Goal: Entertainment & Leisure: Consume media (video, audio)

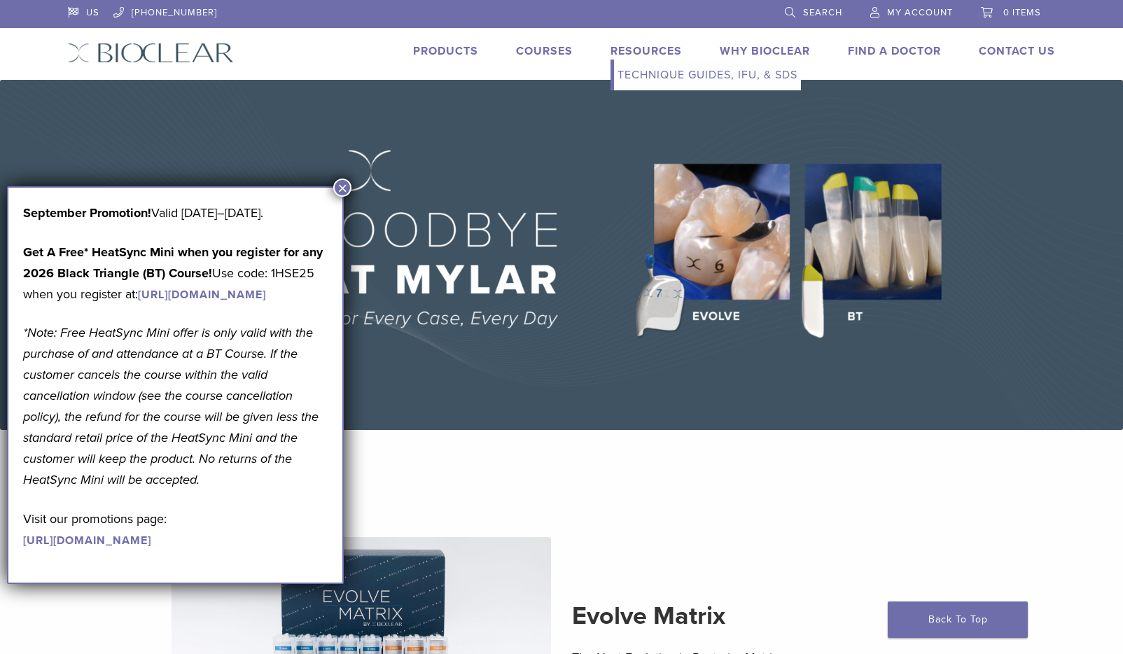
click at [633, 50] on link "Resources" at bounding box center [645, 51] width 71 height 14
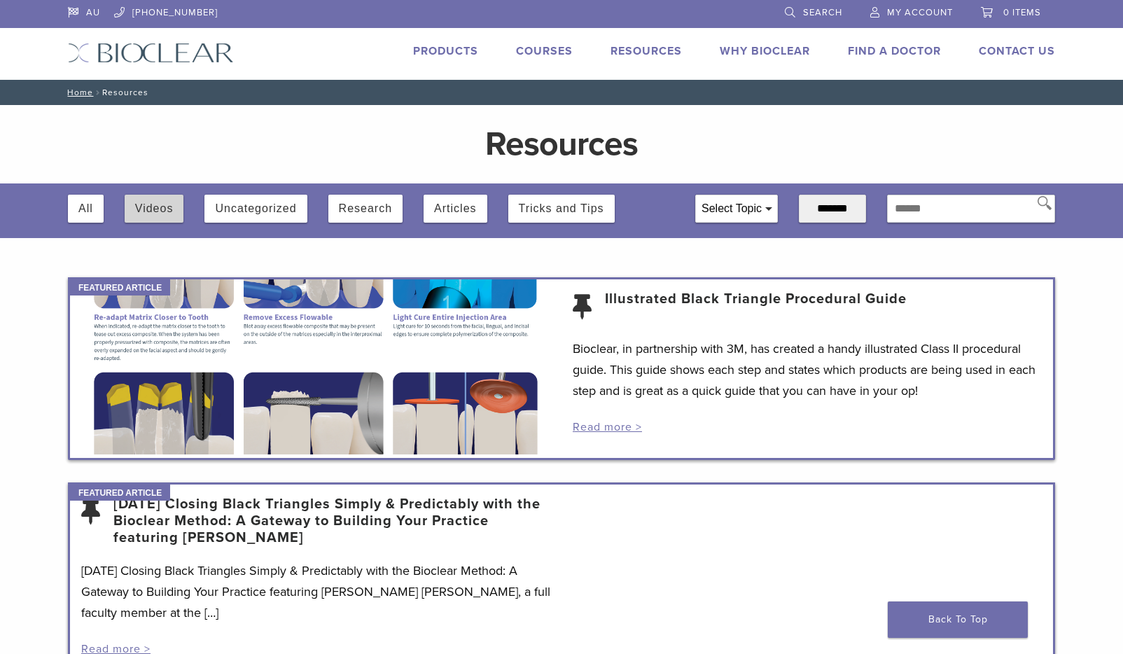
click at [155, 207] on button "Videos" at bounding box center [154, 209] width 38 height 28
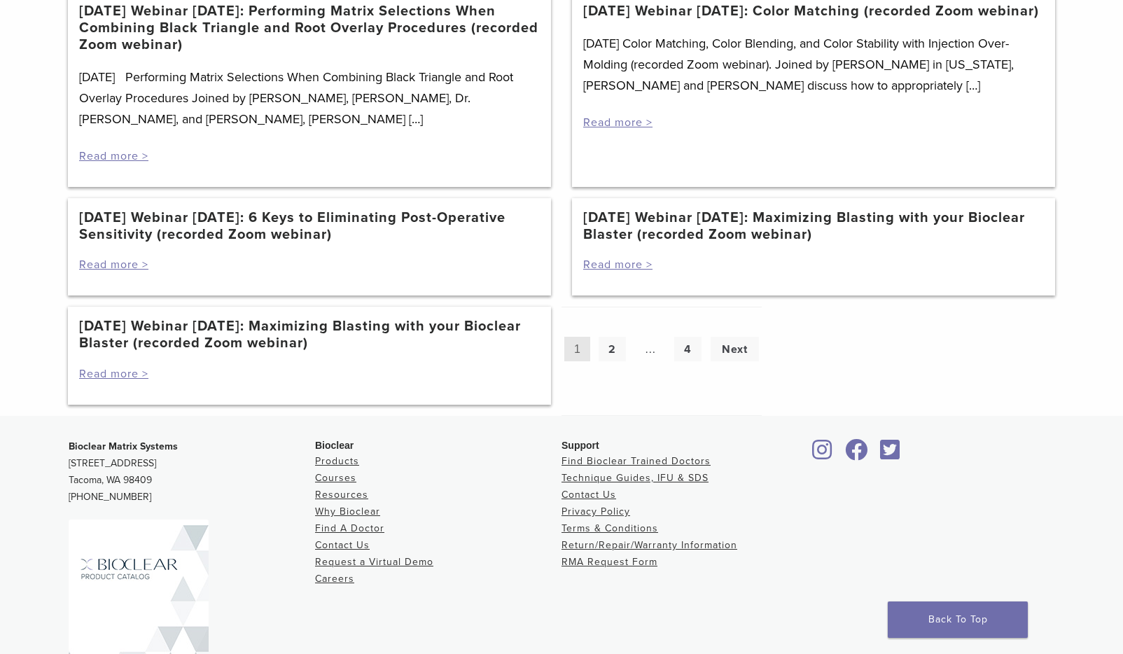
scroll to position [1396, 0]
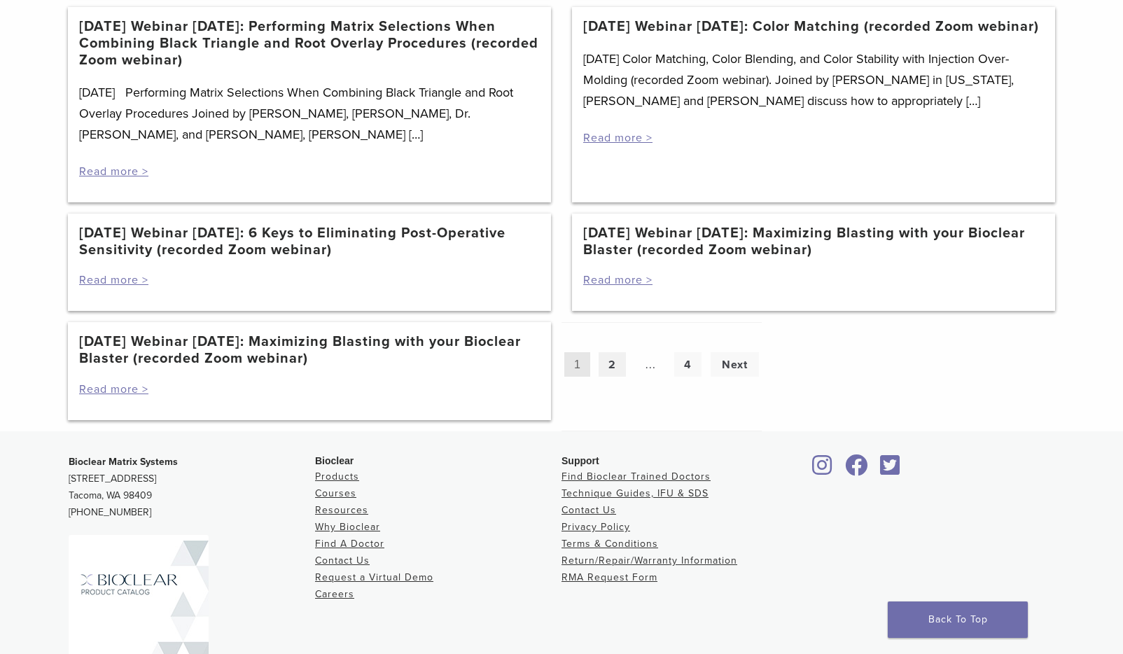
click at [610, 367] on link "2" at bounding box center [611, 364] width 27 height 24
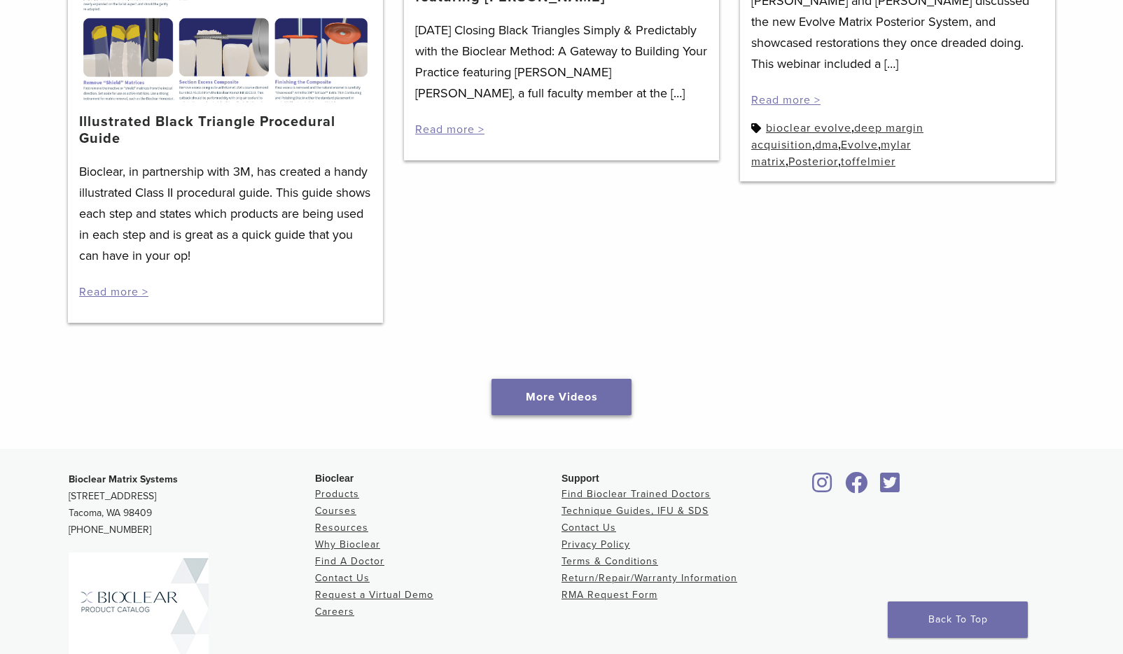
scroll to position [1903, 0]
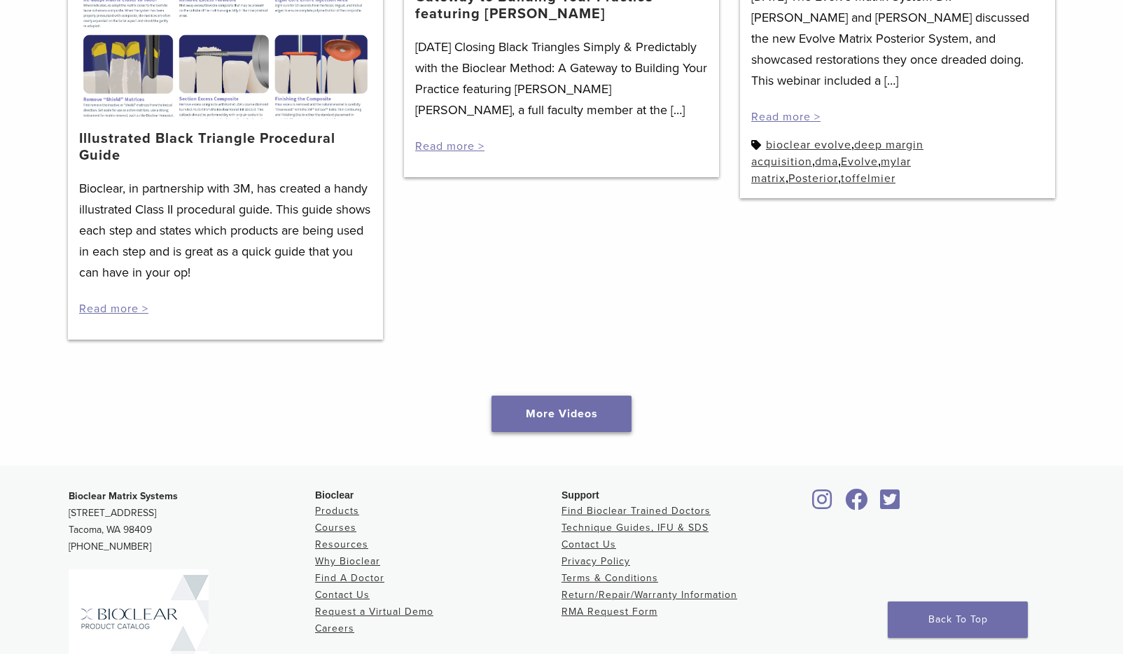
click at [552, 416] on link "More Videos" at bounding box center [561, 413] width 140 height 36
click at [591, 409] on link "More Videos" at bounding box center [561, 413] width 140 height 36
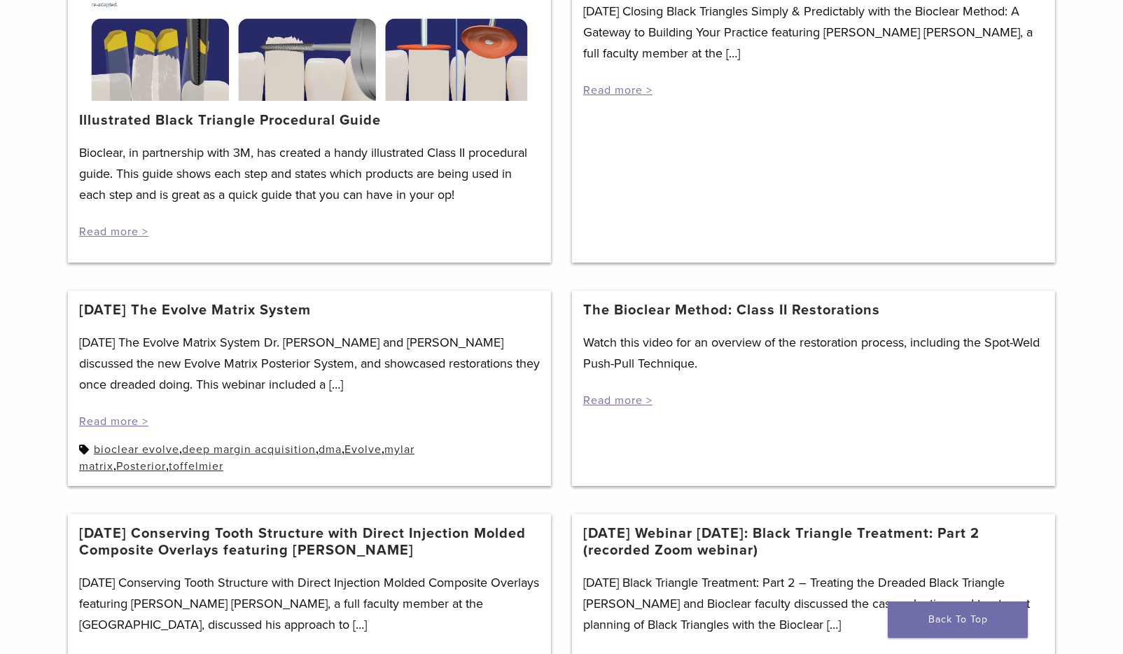
scroll to position [377, 0]
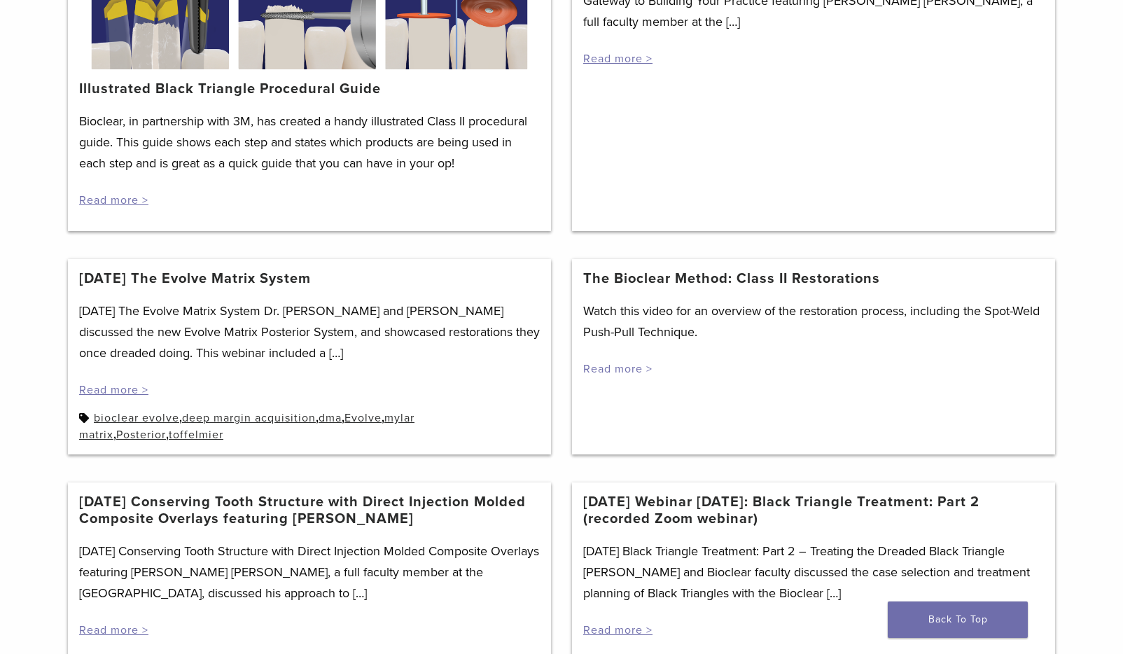
click at [622, 370] on link "Read more >" at bounding box center [617, 369] width 69 height 14
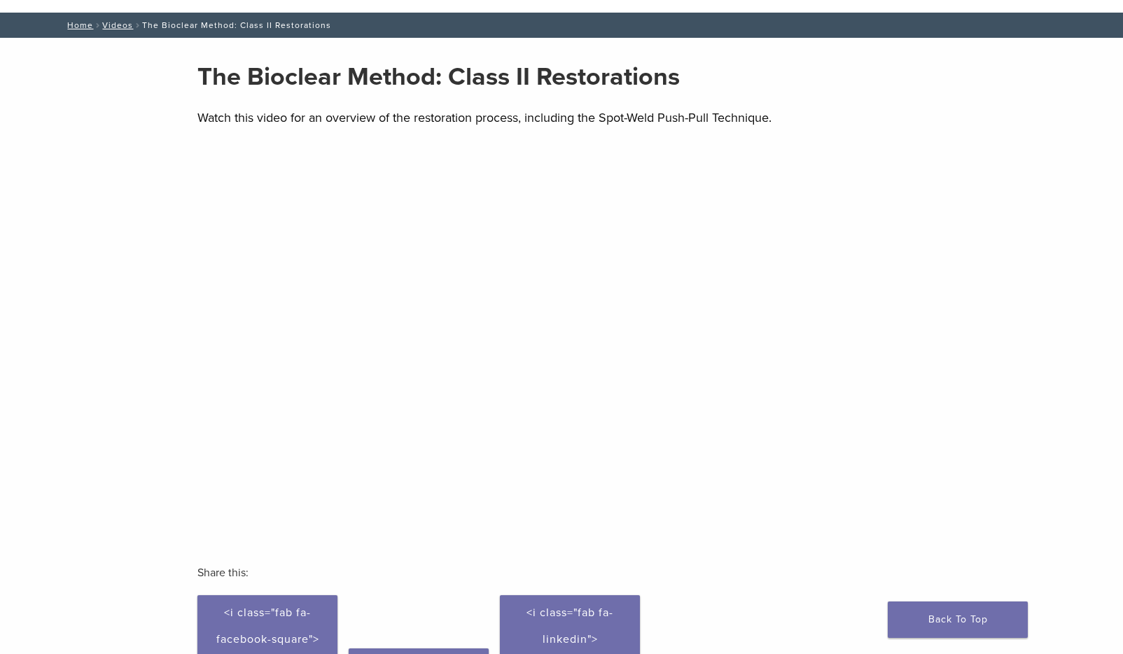
scroll to position [72, 0]
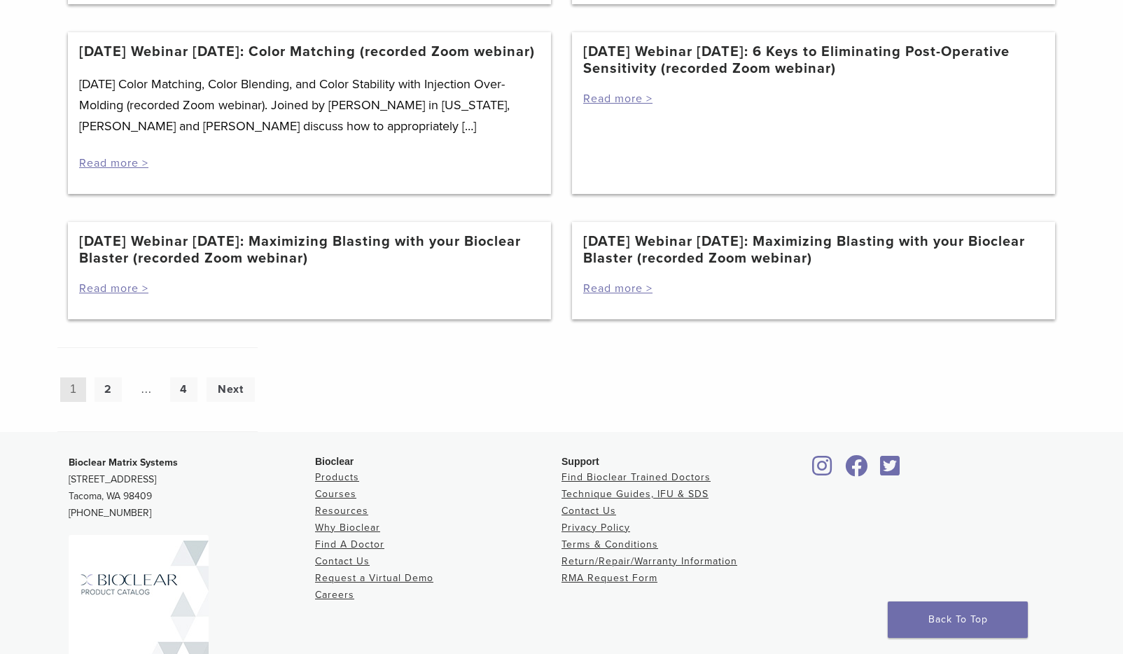
scroll to position [1333, 0]
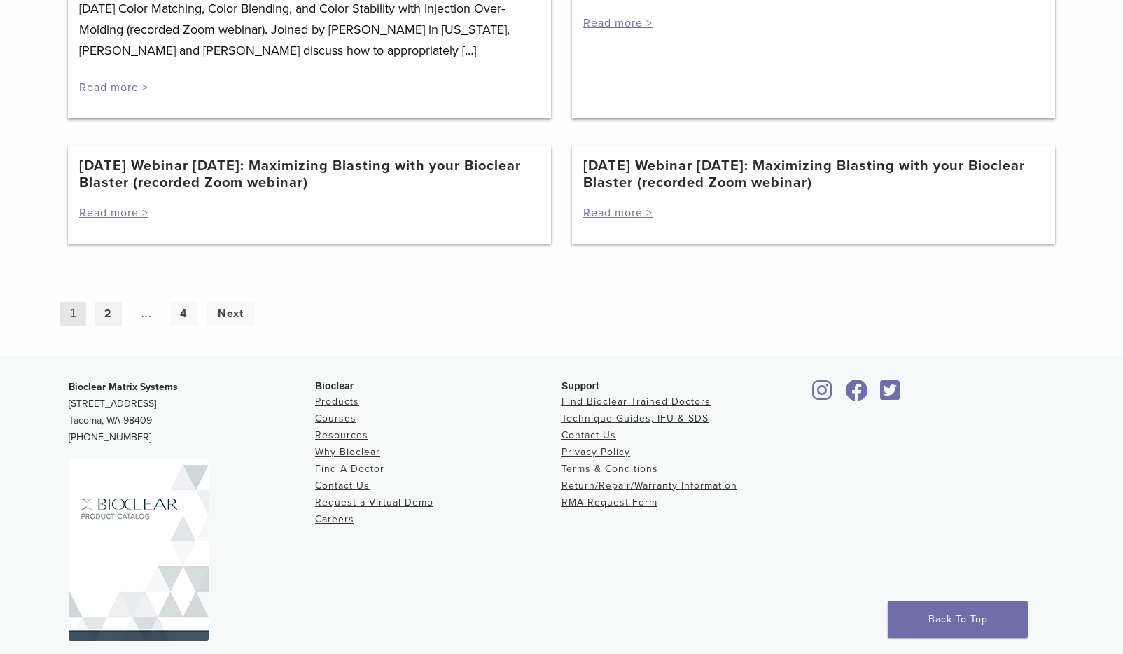
click at [108, 326] on link "2" at bounding box center [107, 314] width 27 height 24
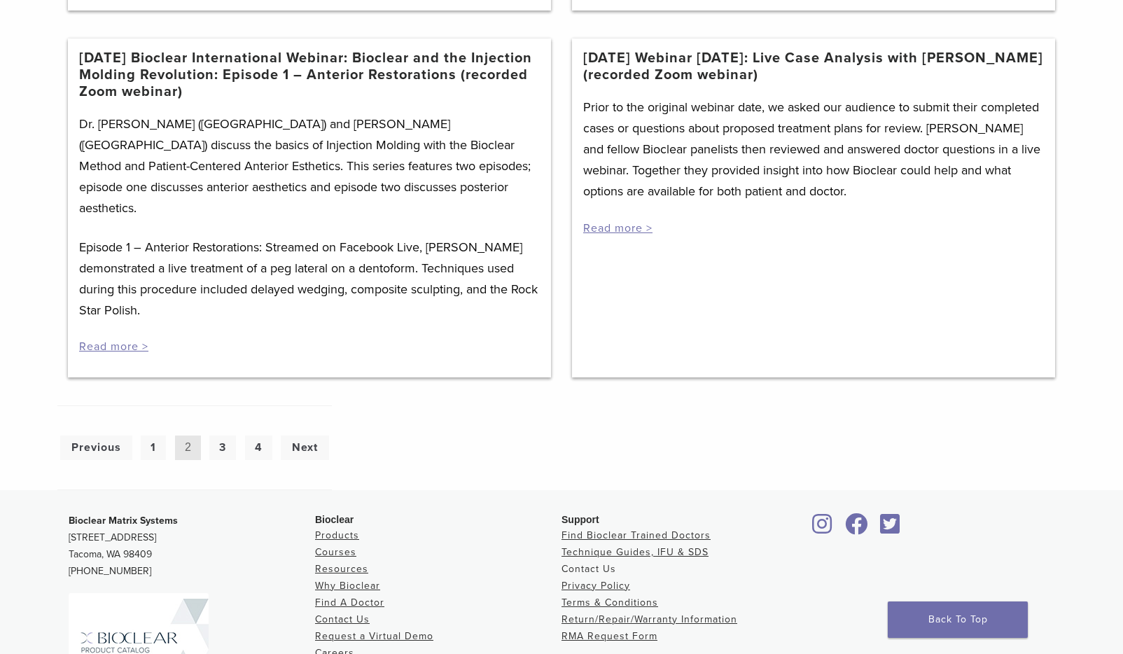
scroll to position [1028, 0]
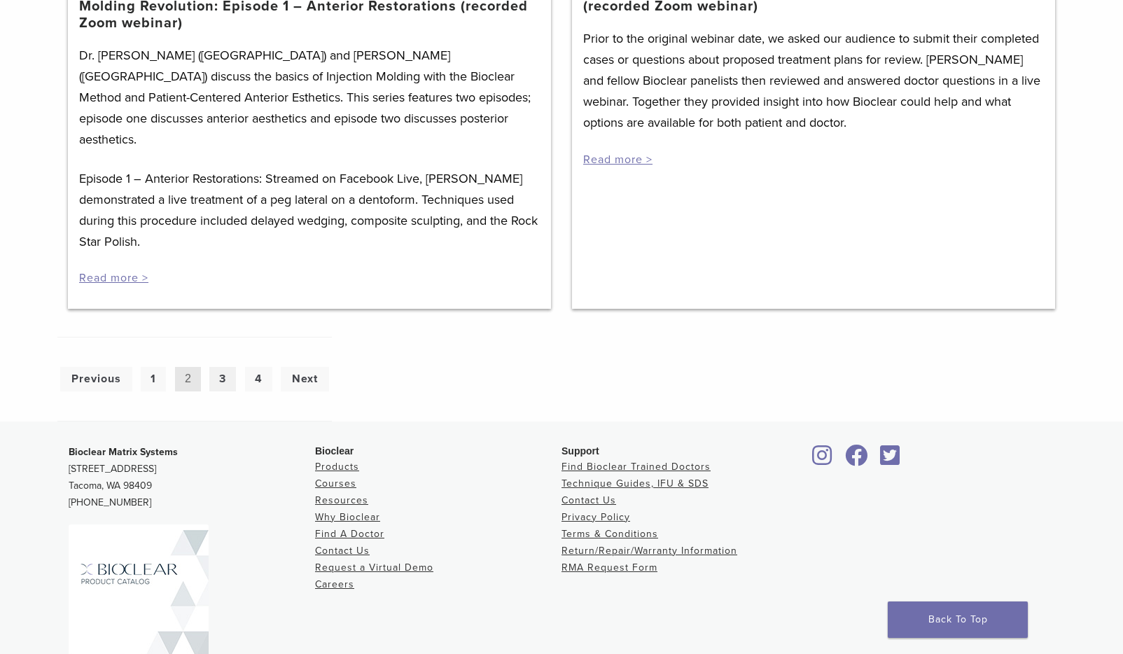
click at [225, 367] on link "3" at bounding box center [222, 379] width 27 height 24
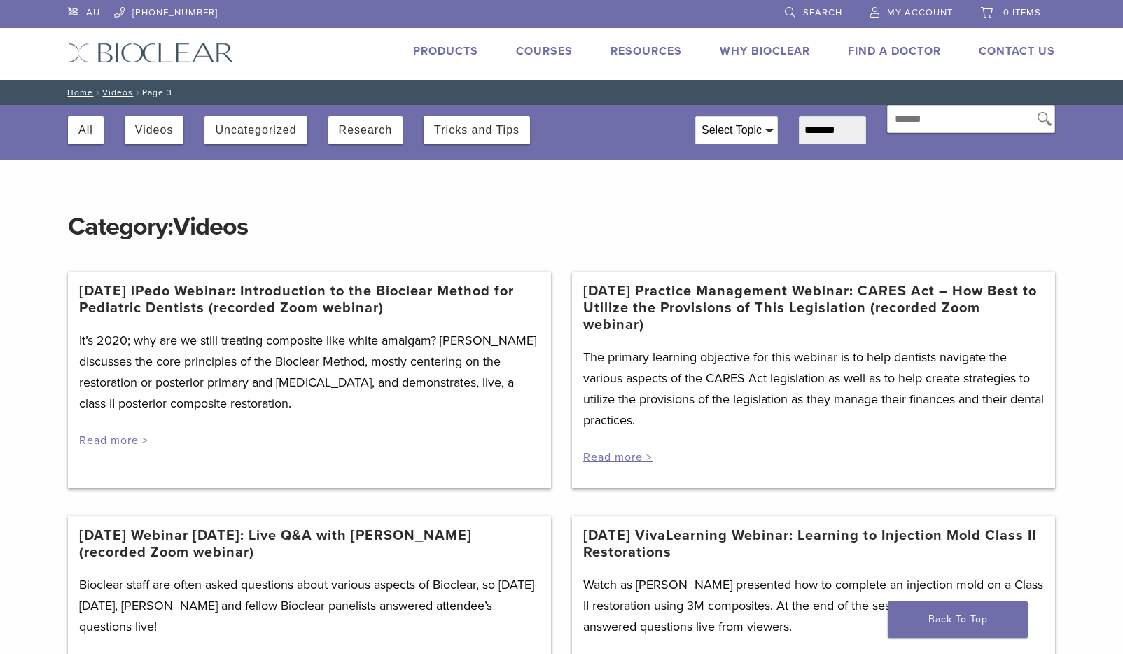
click at [838, 534] on link "[DATE] VivaLearning Webinar: Learning to Injection Mold Class II Restorations" at bounding box center [813, 544] width 461 height 34
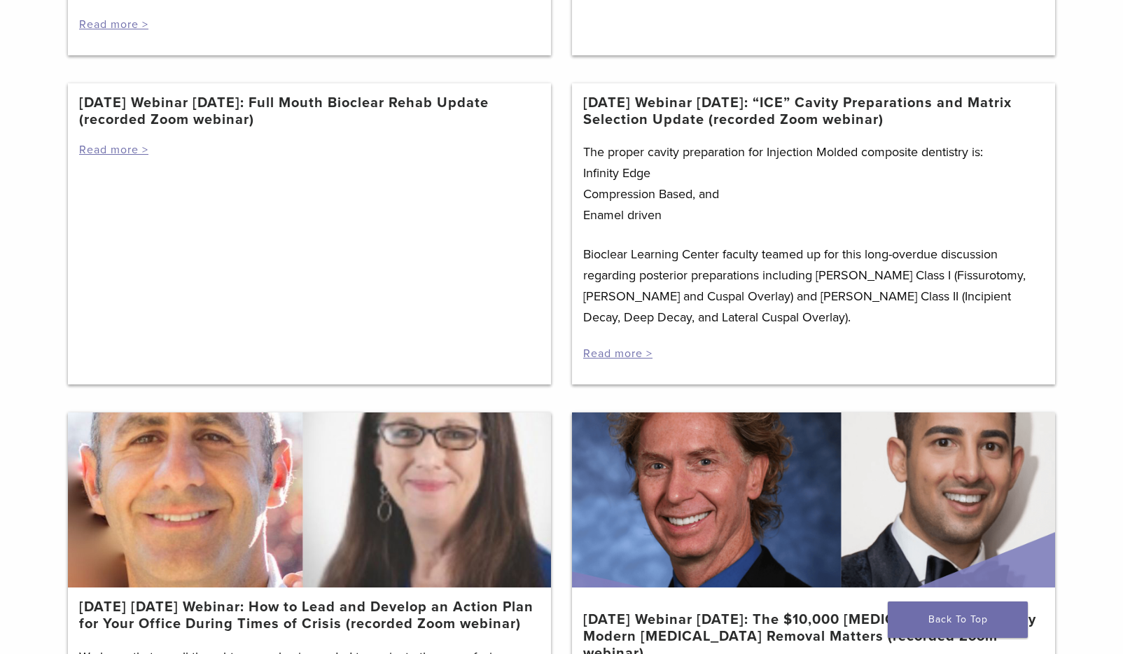
scroll to position [853, 0]
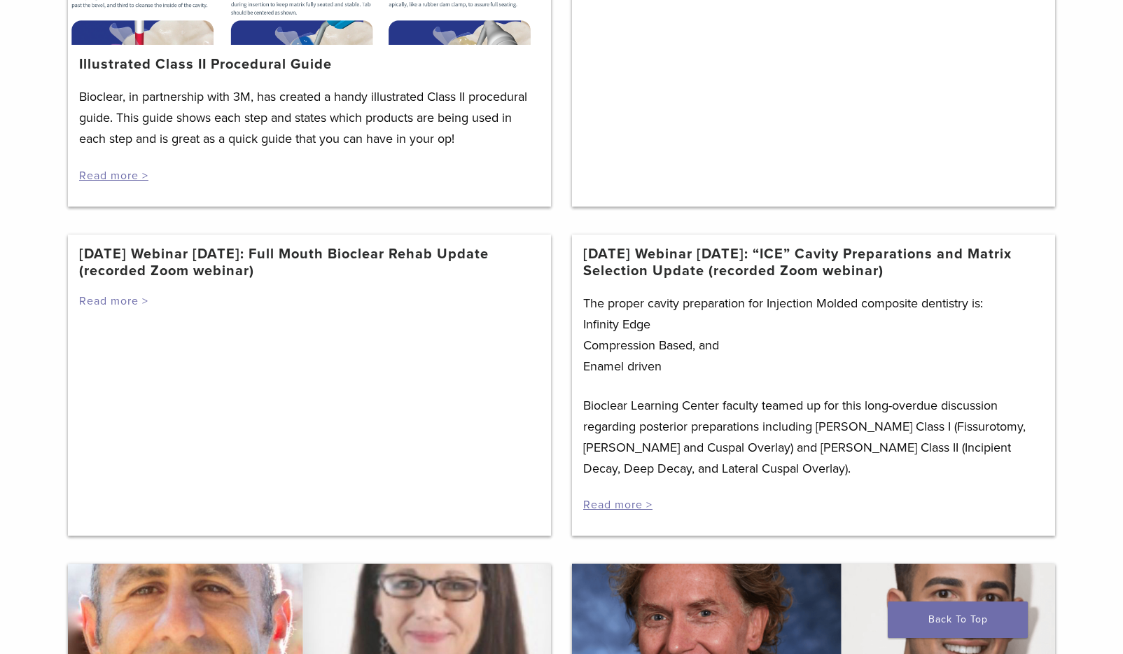
click at [115, 305] on link "Read more >" at bounding box center [113, 301] width 69 height 14
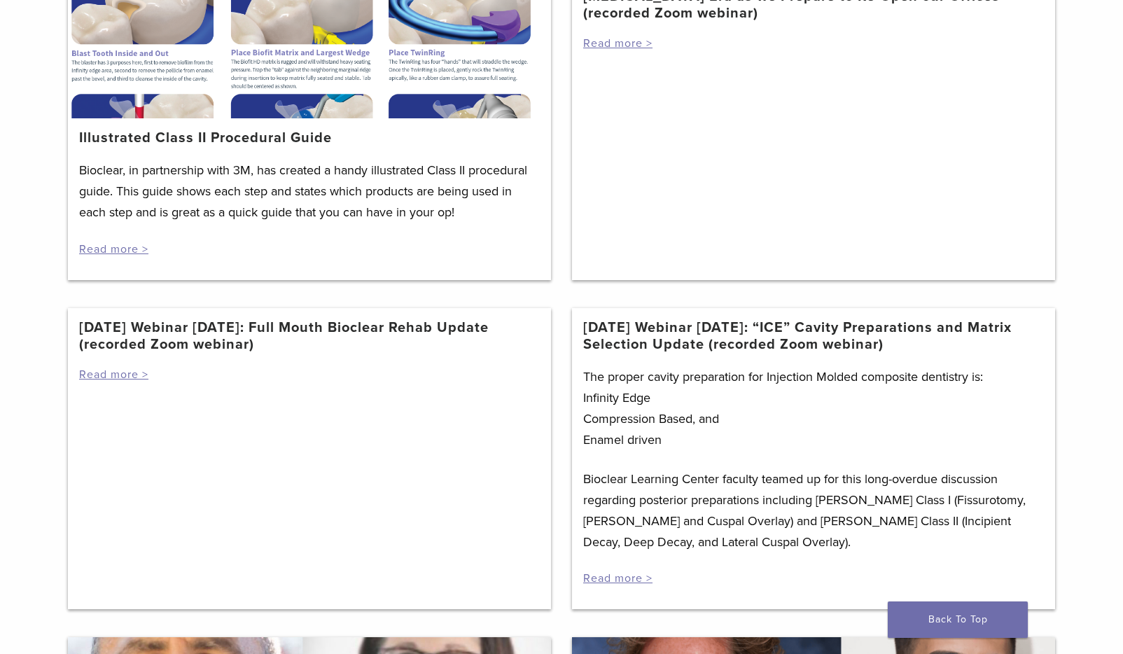
scroll to position [650, 0]
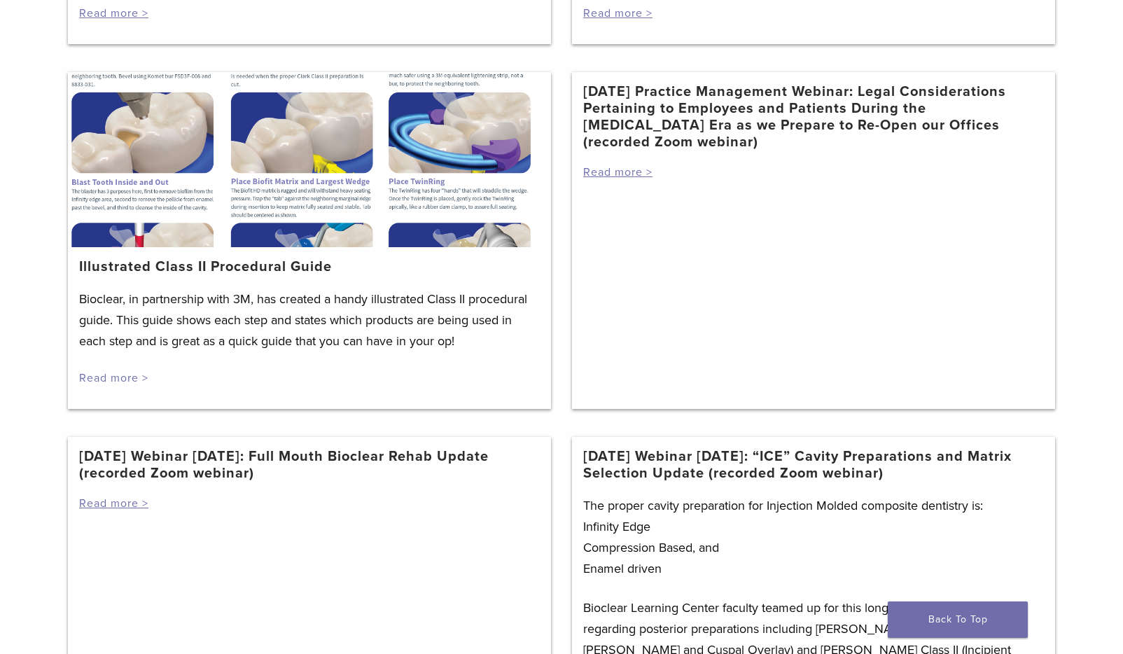
click at [133, 372] on link "Read more >" at bounding box center [113, 378] width 69 height 14
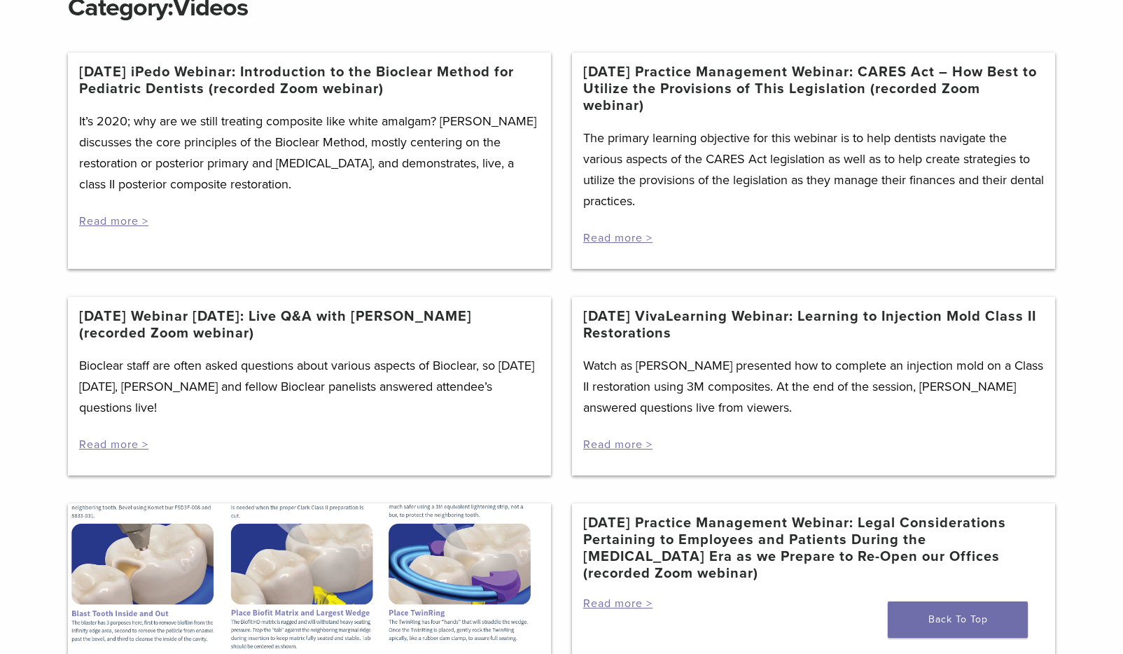
scroll to position [0, 0]
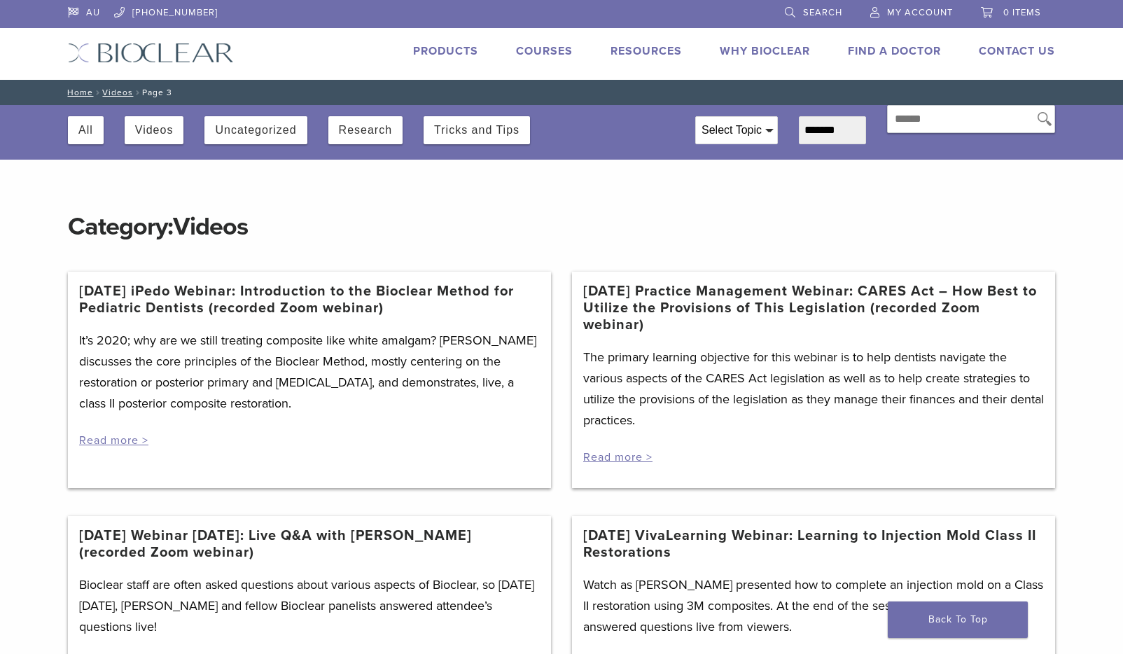
click at [879, 530] on link "[DATE] VivaLearning Webinar: Learning to Injection Mold Class II Restorations" at bounding box center [813, 544] width 461 height 34
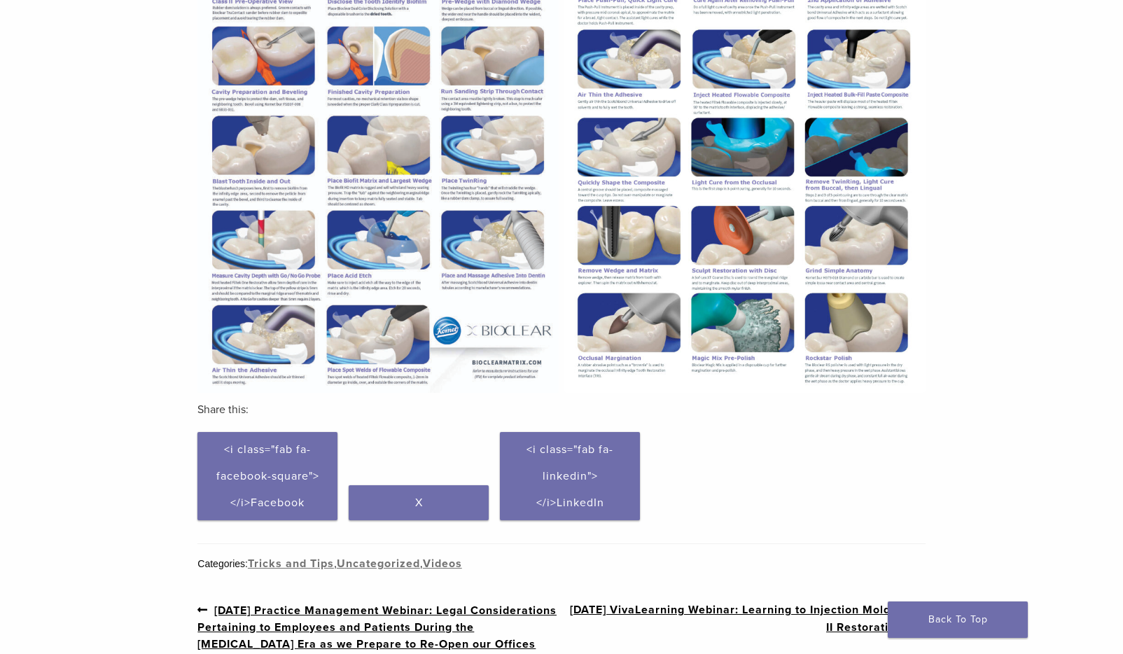
scroll to position [83, 0]
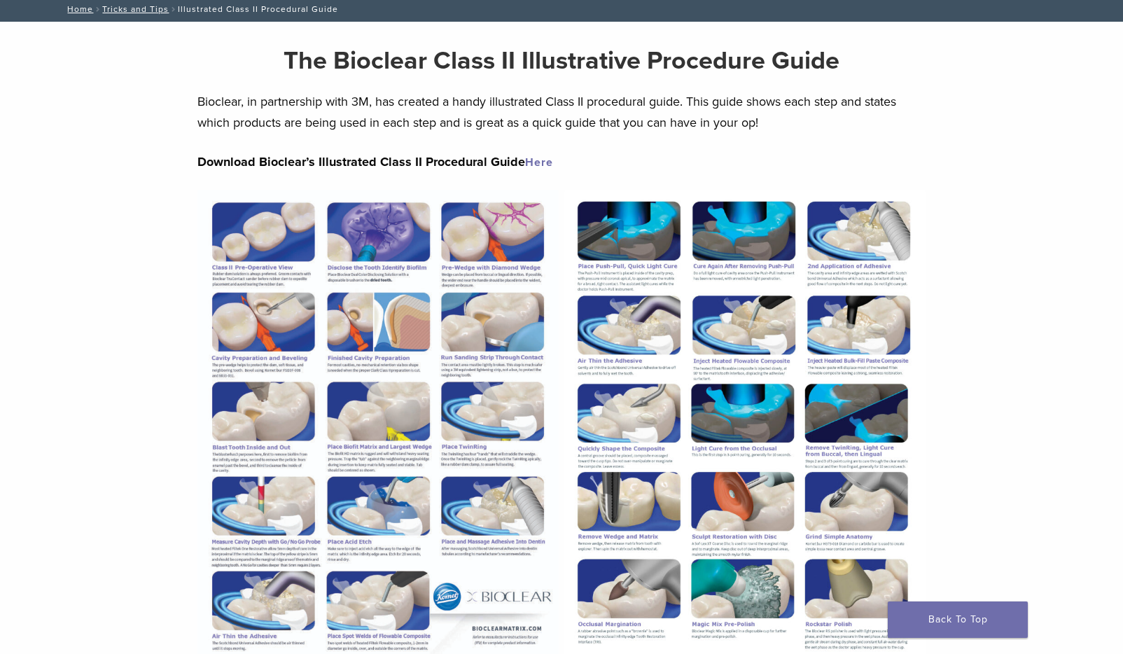
click at [538, 162] on link "Here" at bounding box center [539, 162] width 28 height 14
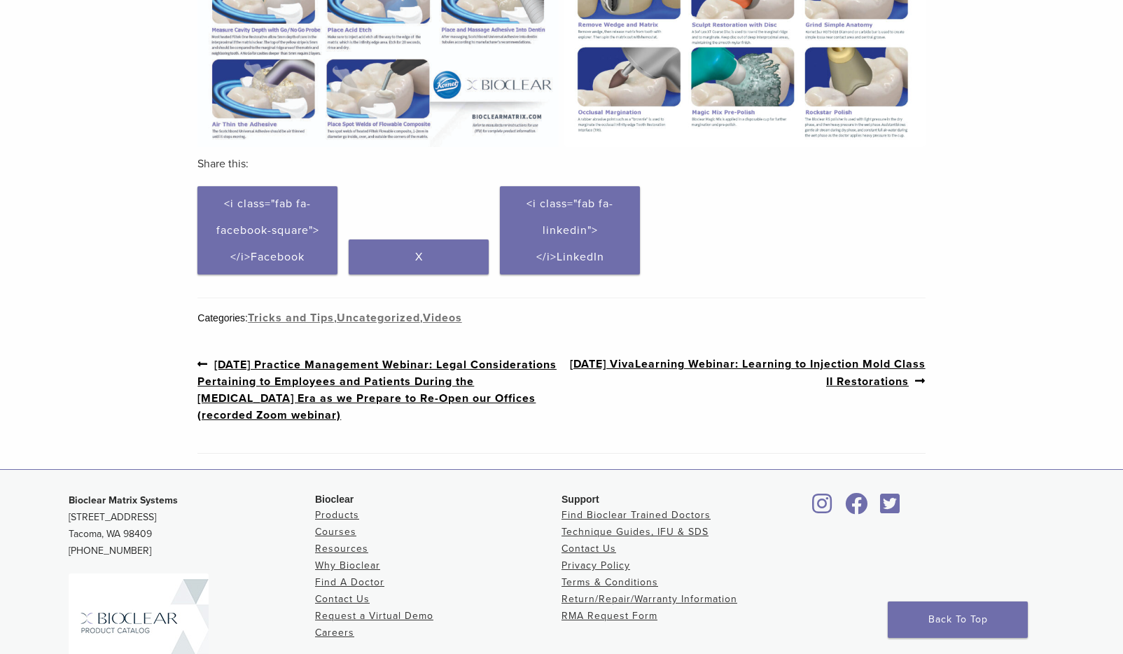
scroll to position [0, 0]
